Goal: Transaction & Acquisition: Purchase product/service

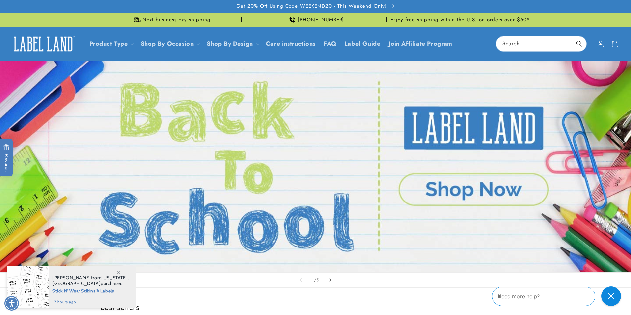
click at [390, 6] on p "Get 20% Off Using Code WEEKEND20 - This Weekend Only!" at bounding box center [315, 6] width 158 height 13
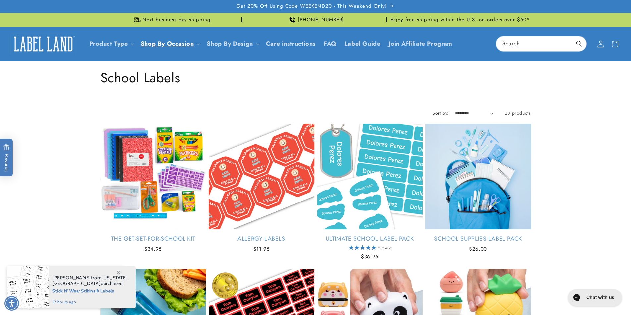
click at [603, 48] on span at bounding box center [600, 44] width 15 height 15
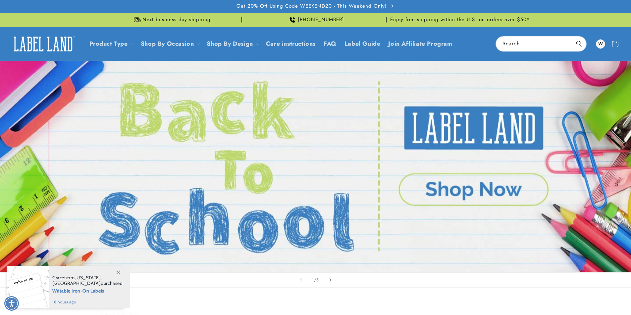
click at [117, 272] on icon at bounding box center [119, 273] width 4 height 4
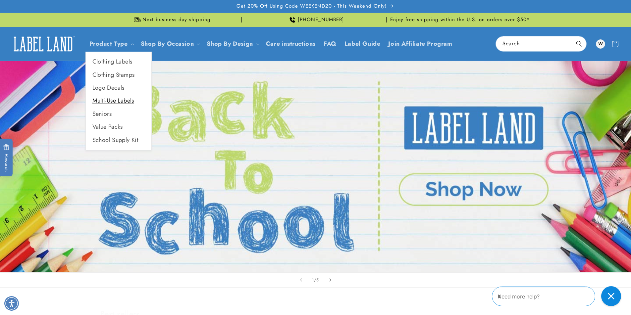
click at [118, 97] on link "Multi-Use Labels" at bounding box center [119, 100] width 66 height 13
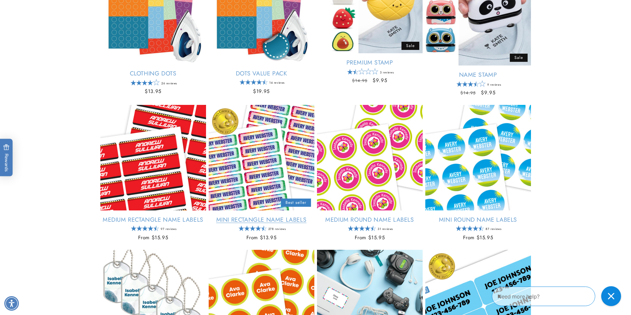
scroll to position [355, 0]
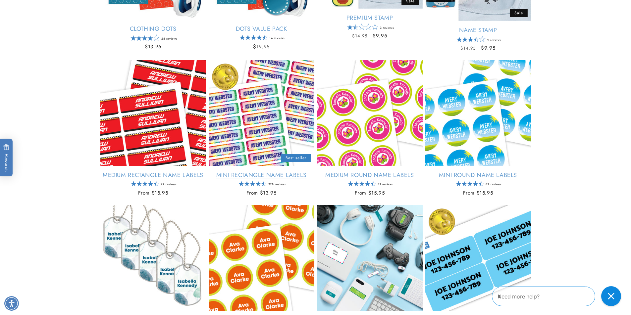
click at [252, 177] on link "Mini Rectangle Name Labels" at bounding box center [262, 176] width 106 height 8
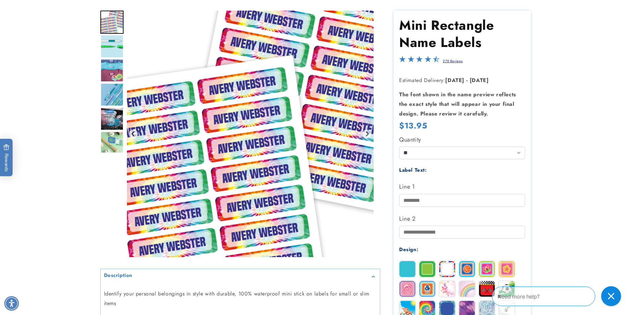
scroll to position [112, 0]
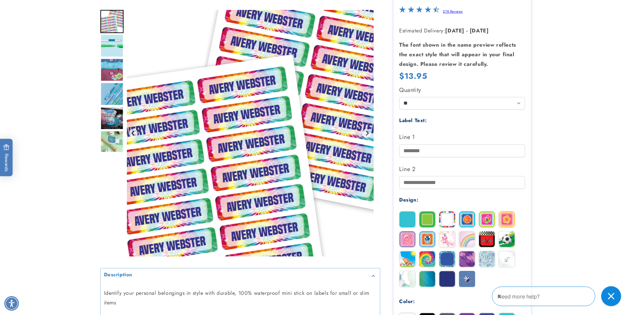
click at [468, 217] on img at bounding box center [467, 220] width 16 height 16
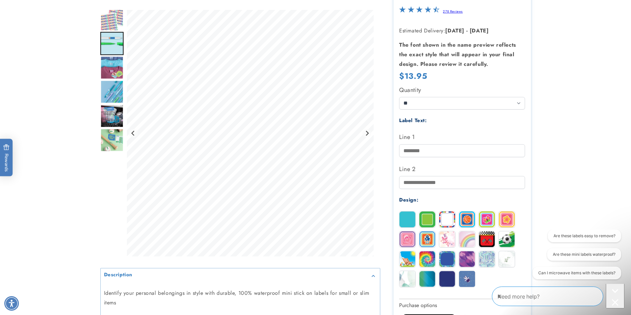
scroll to position [0, 0]
click at [502, 236] on img at bounding box center [507, 239] width 16 height 16
click at [470, 277] on img at bounding box center [467, 279] width 16 height 16
click at [491, 262] on img at bounding box center [487, 259] width 16 height 16
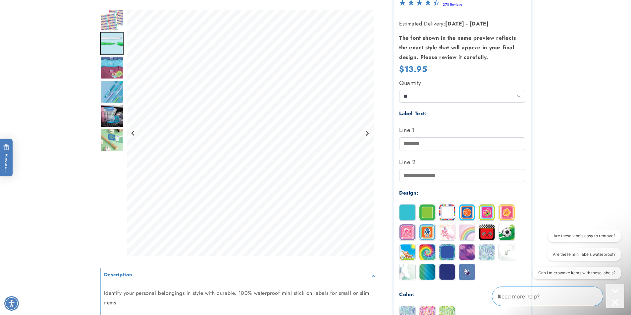
click at [468, 213] on img at bounding box center [467, 213] width 16 height 16
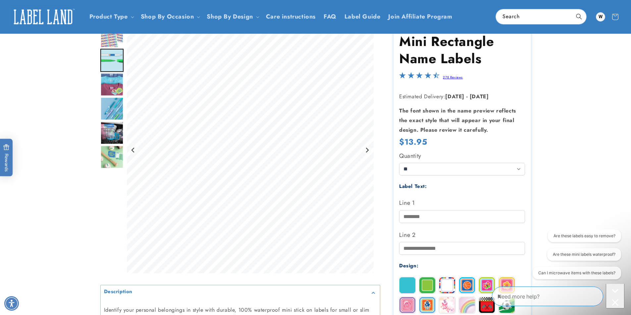
scroll to position [37, 0]
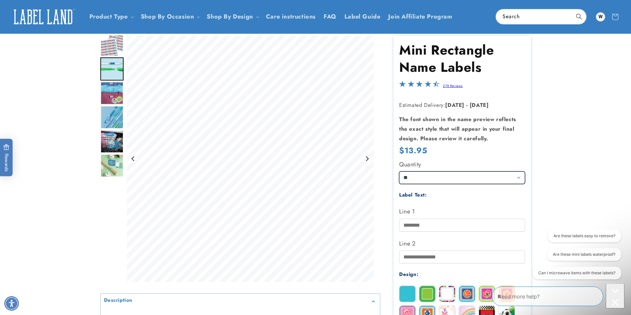
select select "**"
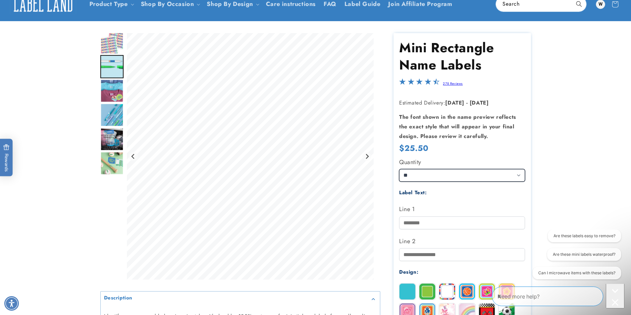
scroll to position [48, 0]
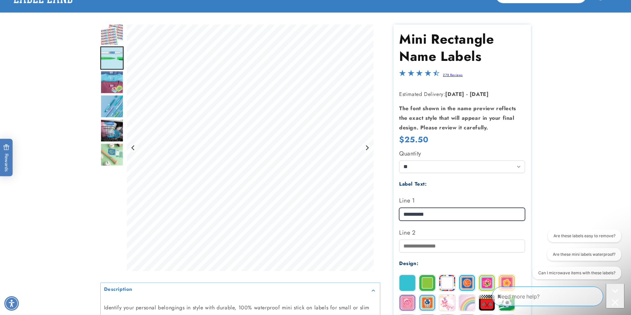
type input "**********"
click at [444, 227] on label "Line 2" at bounding box center [462, 232] width 126 height 11
click at [444, 240] on input "Line 2" at bounding box center [462, 246] width 126 height 13
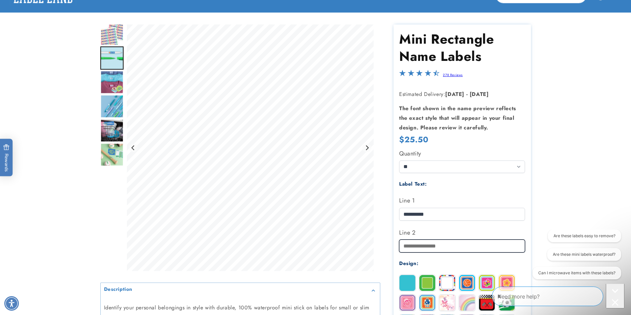
click at [430, 242] on input "Line 2" at bounding box center [462, 246] width 126 height 13
click at [415, 246] on input "**********" at bounding box center [462, 246] width 126 height 13
type input "**********"
click at [528, 219] on section "Mini Rectangle Name Labels Mini Rectangle Name Labels 278 Reviews Estimated Del…" at bounding box center [461, 263] width 137 height 476
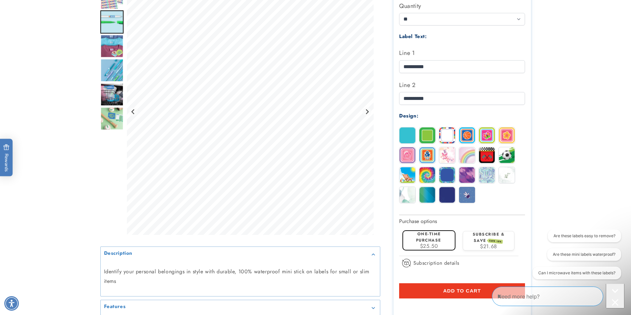
scroll to position [208, 0]
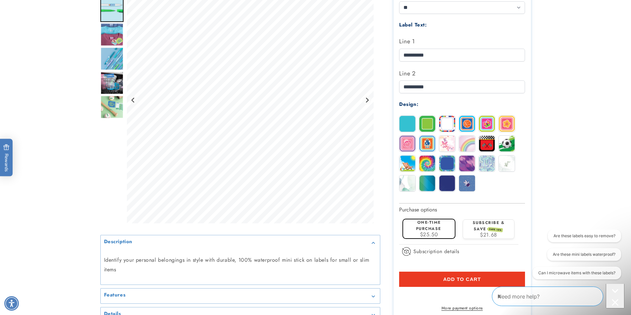
click at [491, 232] on span "$21.68" at bounding box center [488, 235] width 17 height 8
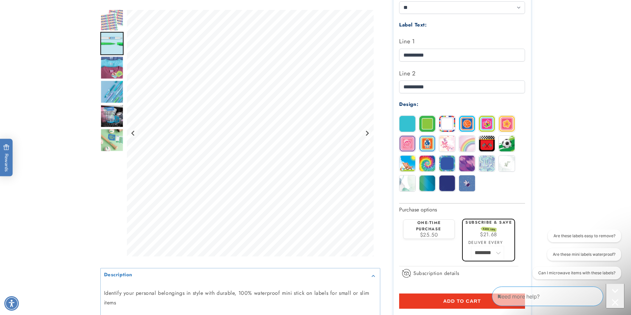
click at [449, 232] on div "$25.50" at bounding box center [429, 234] width 46 height 5
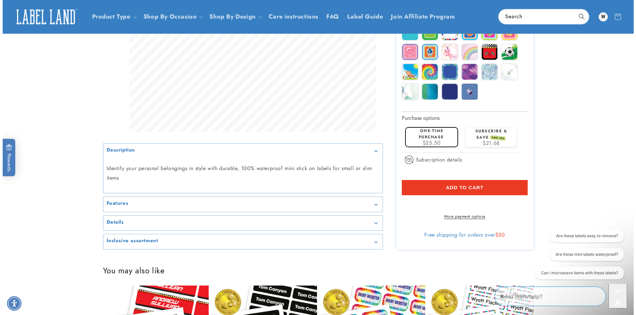
scroll to position [213, 0]
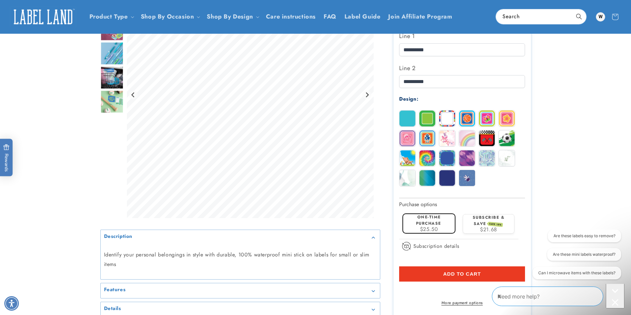
click at [469, 270] on button "Add to cart" at bounding box center [462, 274] width 126 height 15
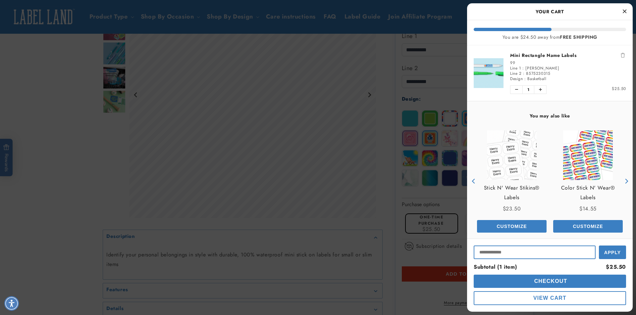
click at [527, 252] on input "Input Discount" at bounding box center [534, 253] width 122 height 14
type input "*********"
click at [614, 256] on button "Apply" at bounding box center [612, 251] width 27 height 15
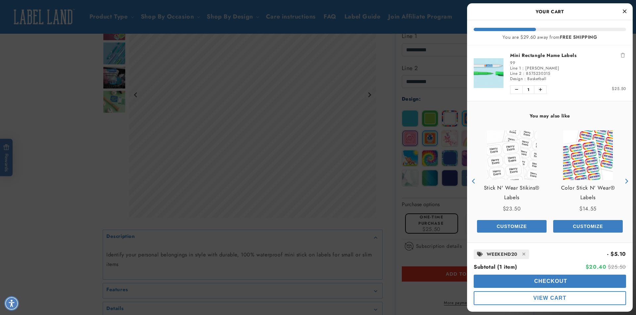
click at [545, 279] on span "Checkout" at bounding box center [549, 281] width 35 height 6
